Goal: Task Accomplishment & Management: Use online tool/utility

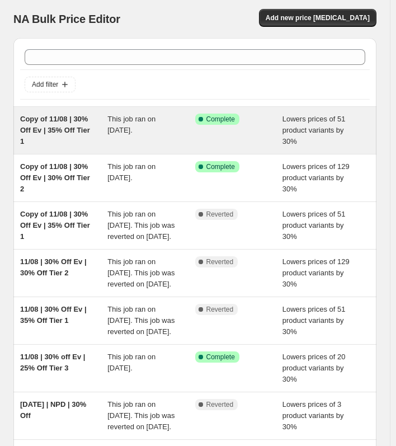
click at [123, 133] on span "This job ran on [DATE]." at bounding box center [131, 125] width 48 height 20
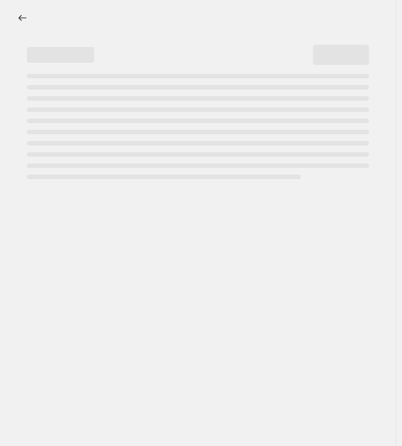
select select "percentage"
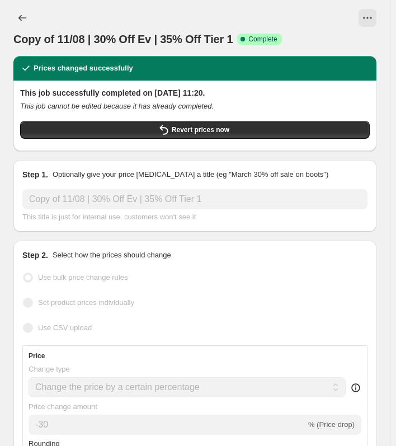
select select "collection"
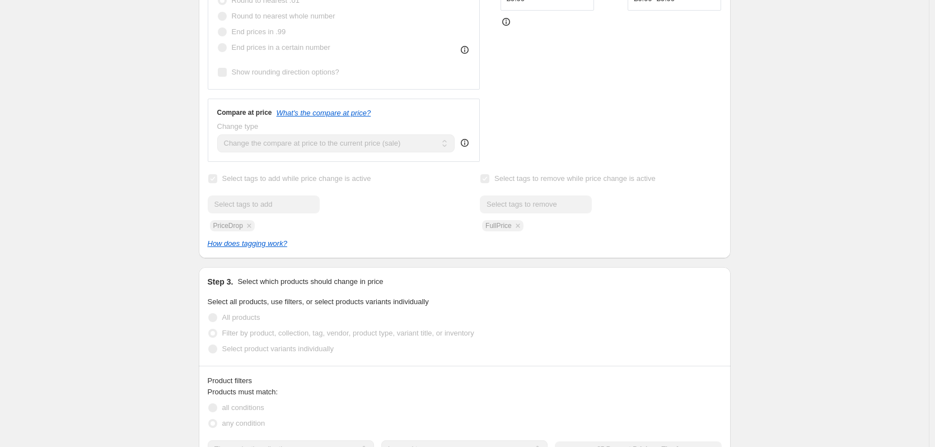
scroll to position [336, 0]
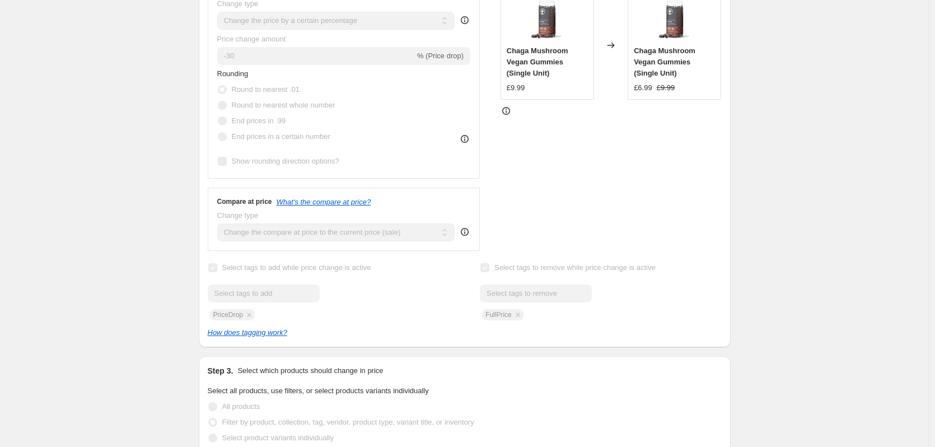
click at [401, 163] on div "Copy of 11/08 | 30% Off Ev | 35% Off Tier 1. This page is ready Copy of 11/08 |…" at bounding box center [464, 358] width 929 height 1389
click at [126, 57] on div "Copy of 11/08 | 30% Off Ev | 35% Off Tier 1. This page is ready Copy of 11/08 |…" at bounding box center [464, 358] width 929 height 1389
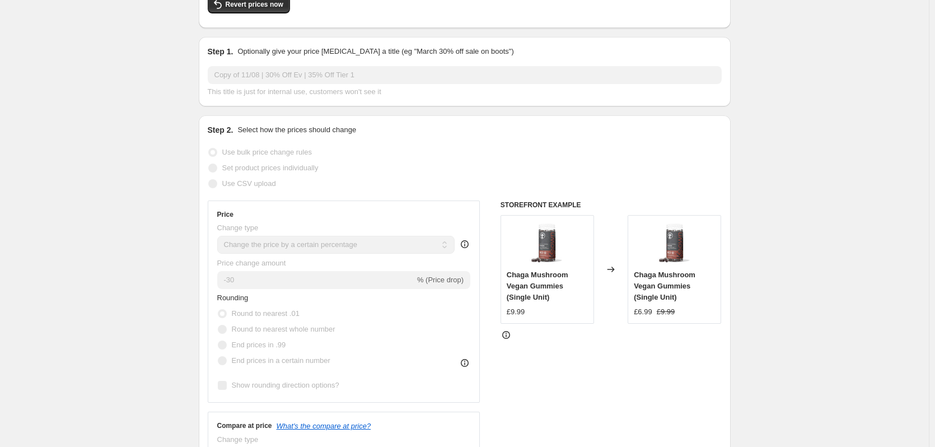
scroll to position [0, 0]
